Goal: Find specific page/section: Find specific page/section

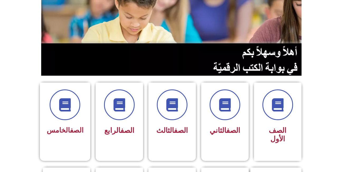
scroll to position [67, 0]
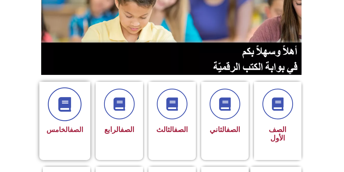
click at [65, 119] on span at bounding box center [65, 104] width 34 height 34
click at [65, 122] on div "الصف الخامس" at bounding box center [65, 113] width 37 height 48
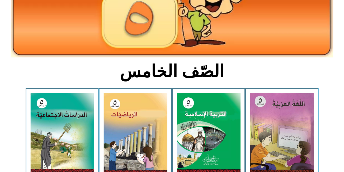
scroll to position [79, 0]
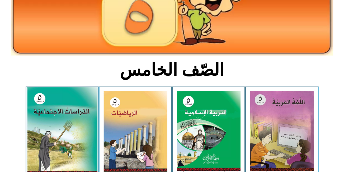
click at [91, 132] on img at bounding box center [62, 130] width 70 height 87
